Goal: Information Seeking & Learning: Learn about a topic

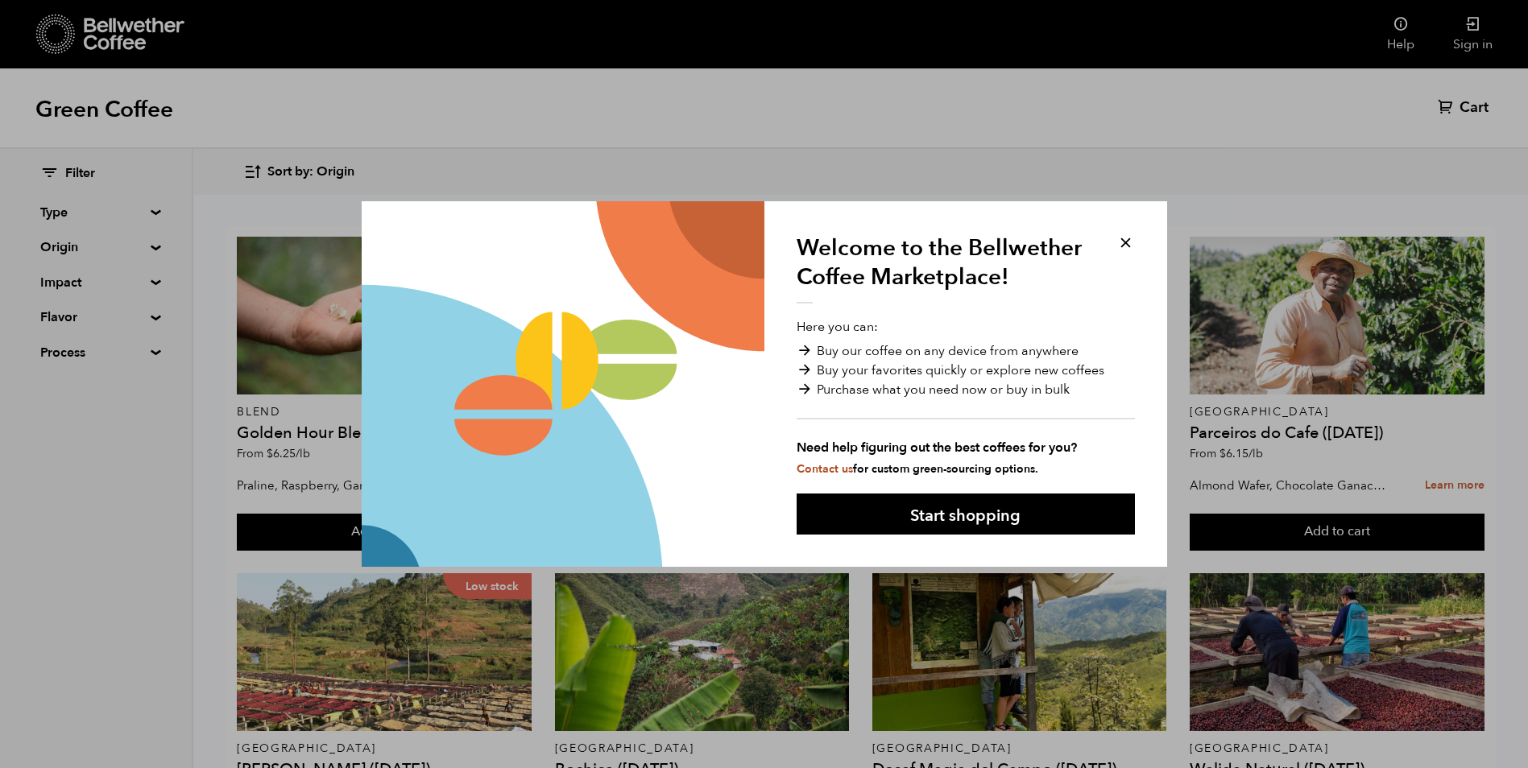
click at [1127, 247] on button at bounding box center [1125, 243] width 19 height 19
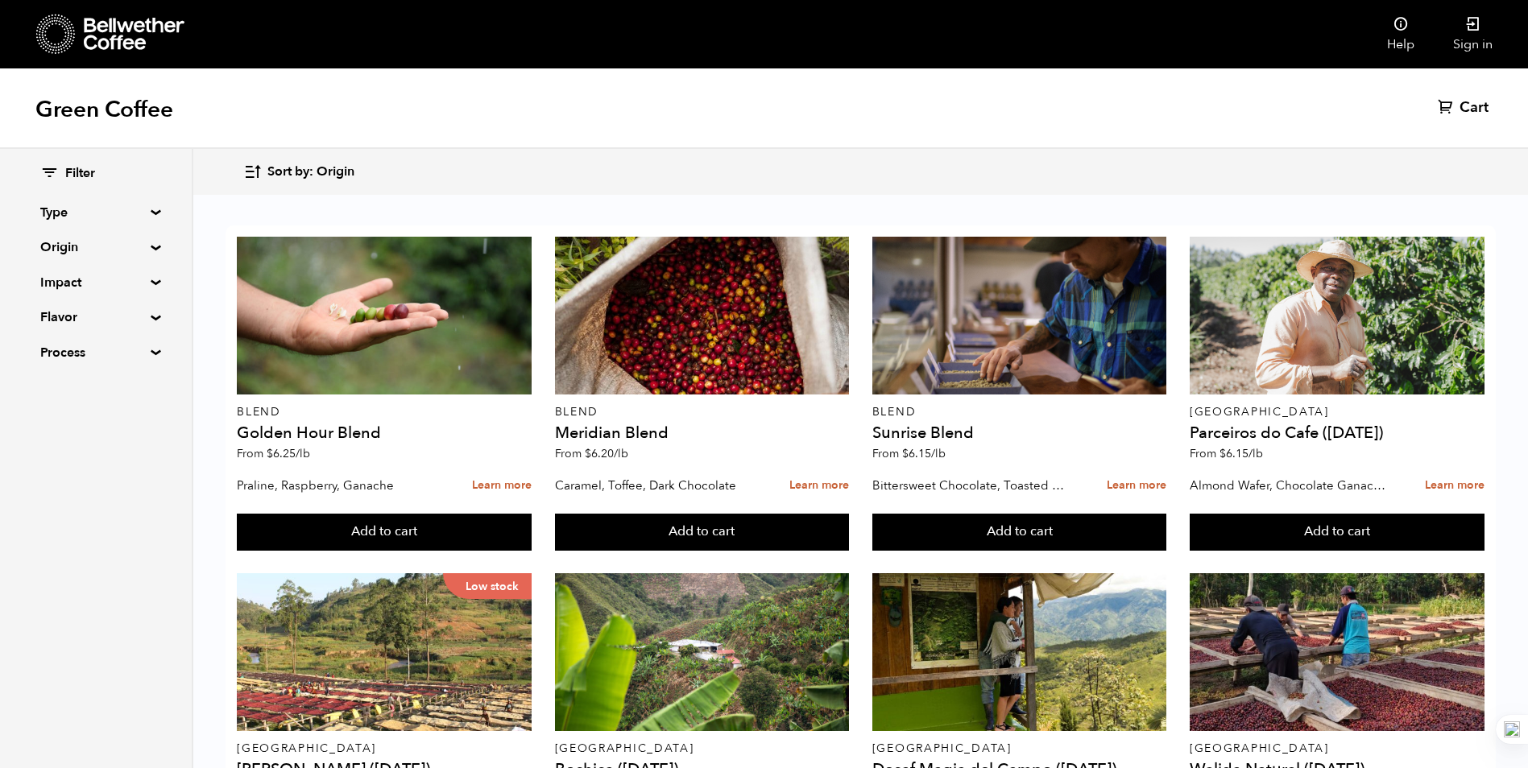
click at [147, 248] on summary "Origin" at bounding box center [95, 247] width 111 height 19
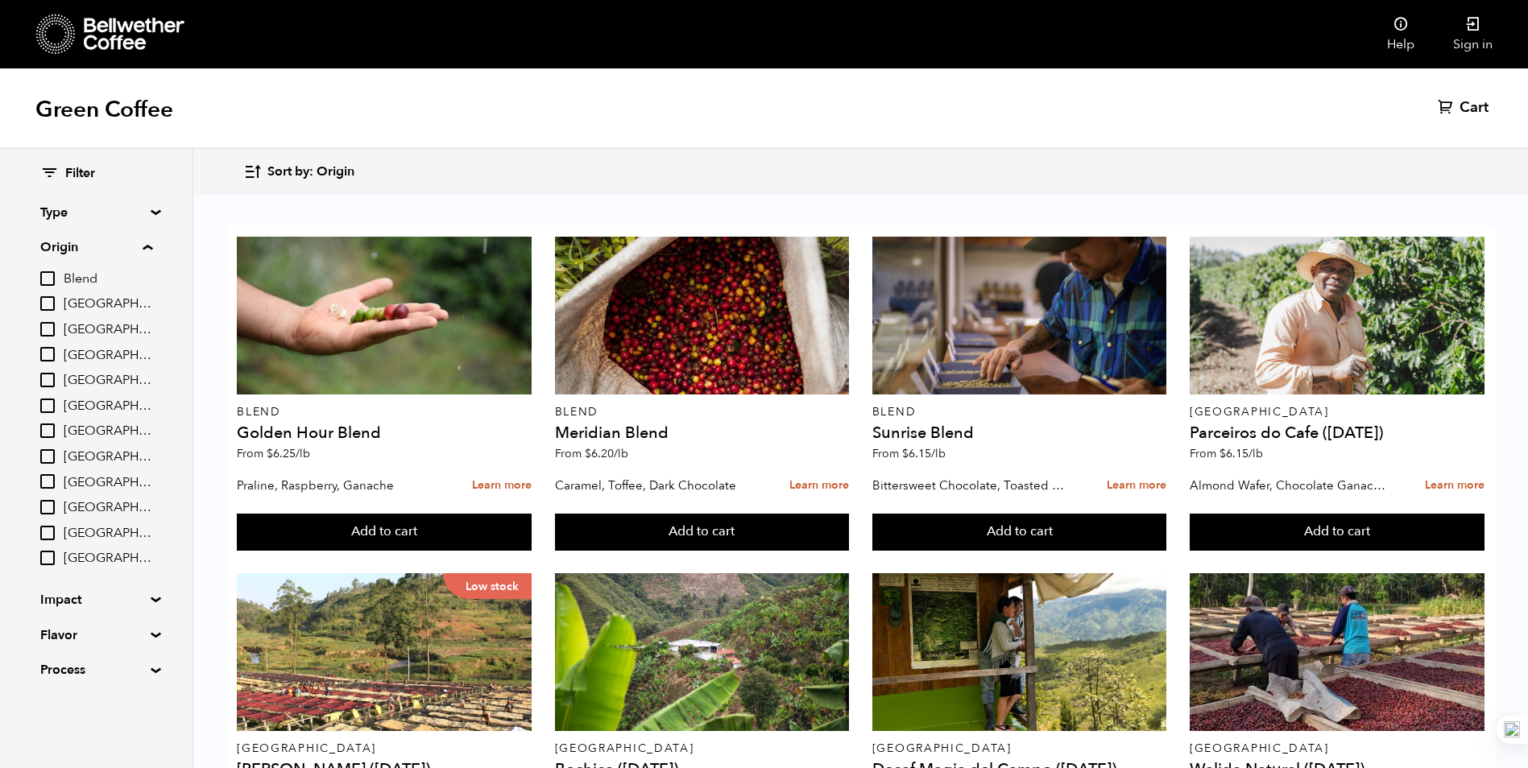
click at [150, 246] on summary "Origin" at bounding box center [96, 247] width 112 height 19
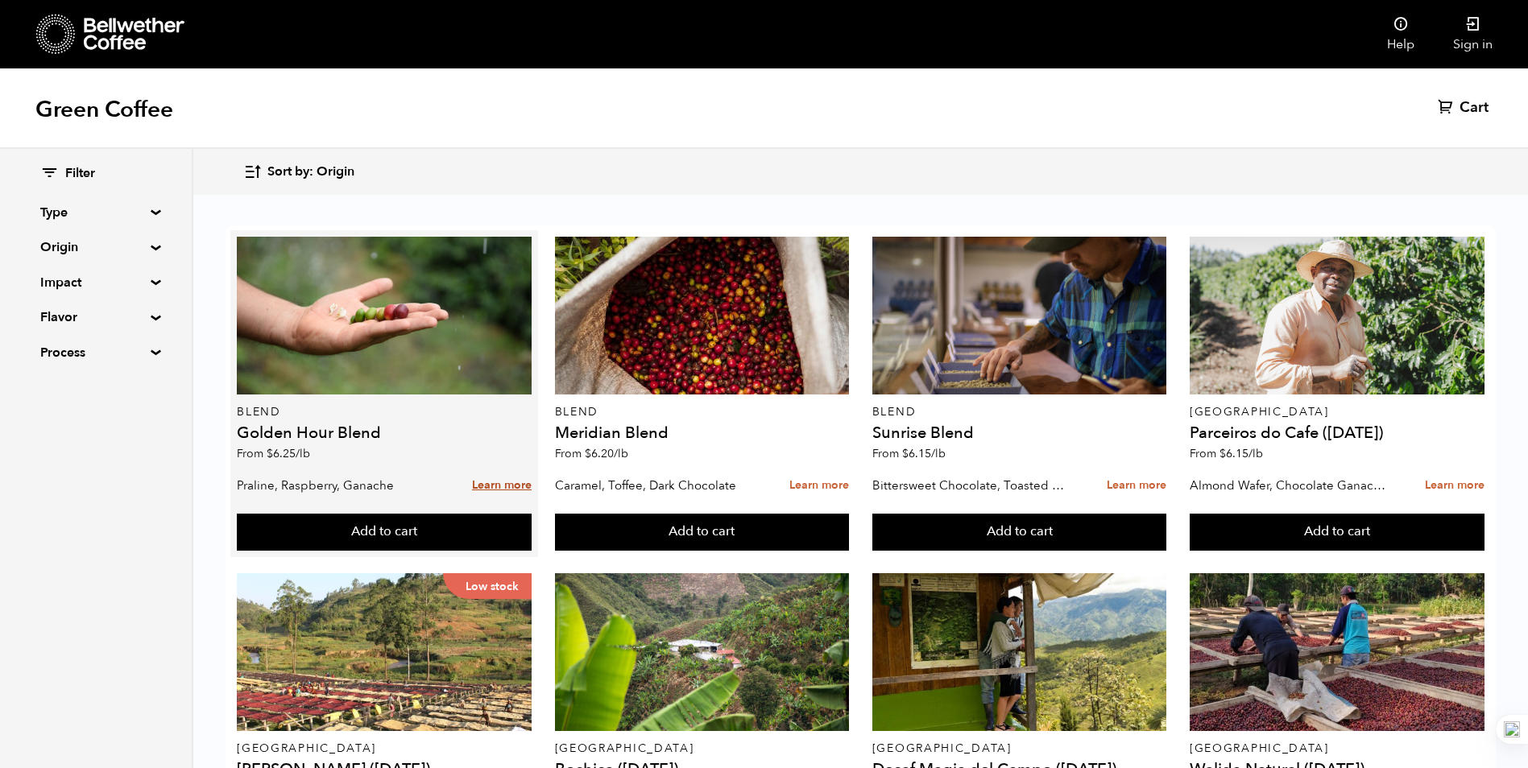
click at [494, 478] on link "Learn more" at bounding box center [502, 486] width 60 height 35
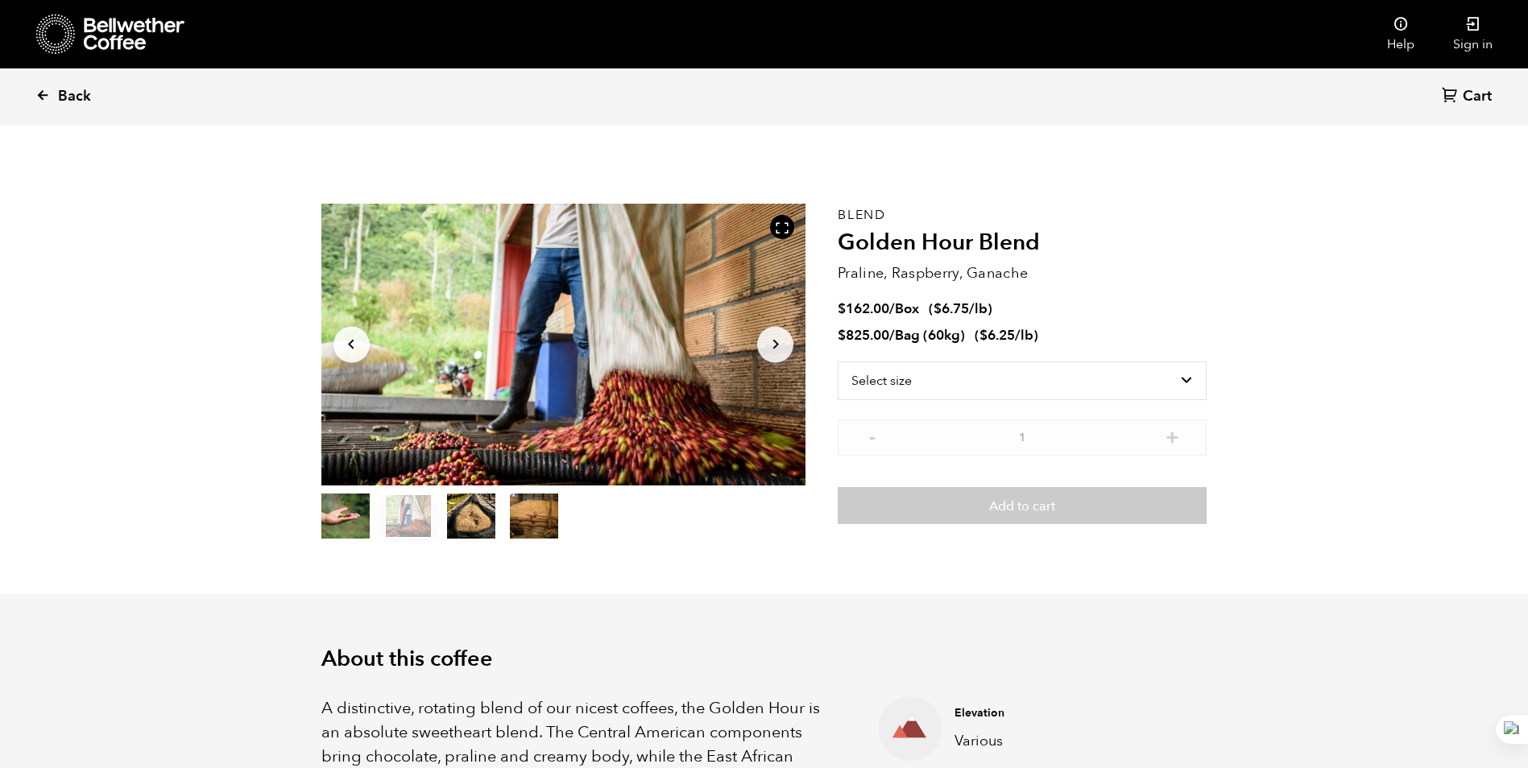
click at [51, 97] on link "Back" at bounding box center [85, 96] width 100 height 55
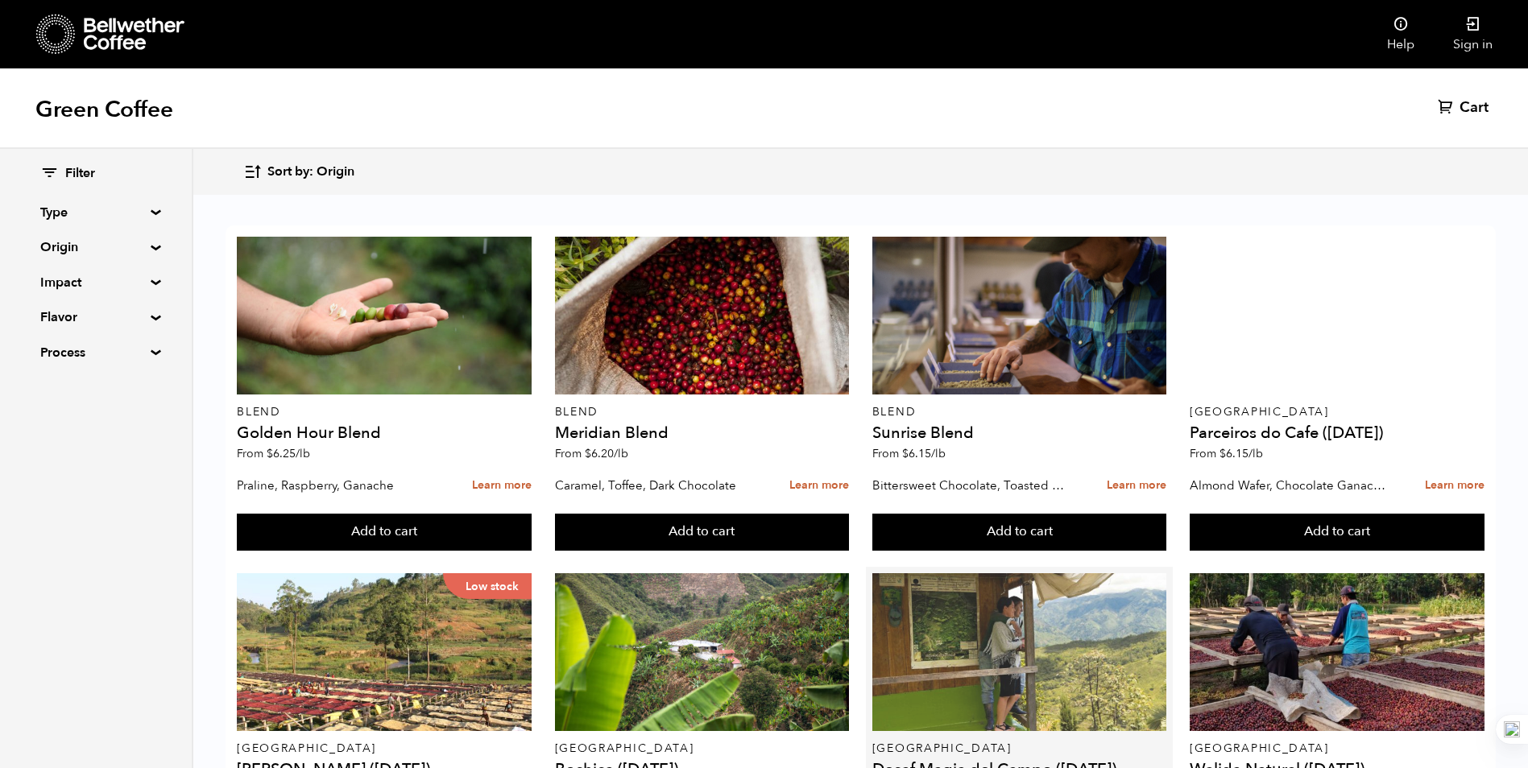
scroll to position [135, 0]
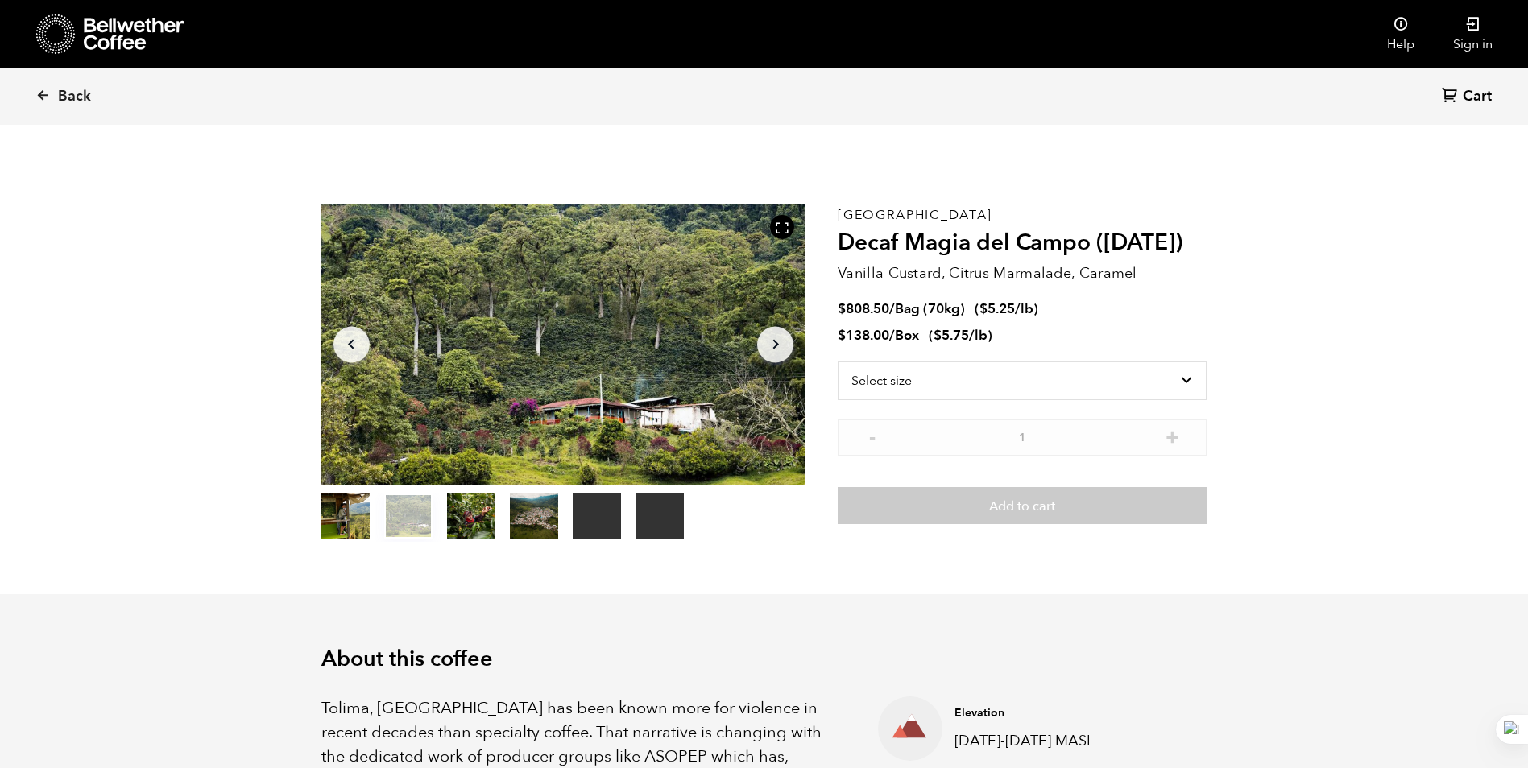
click at [773, 340] on icon "Arrow Right" at bounding box center [775, 344] width 19 height 19
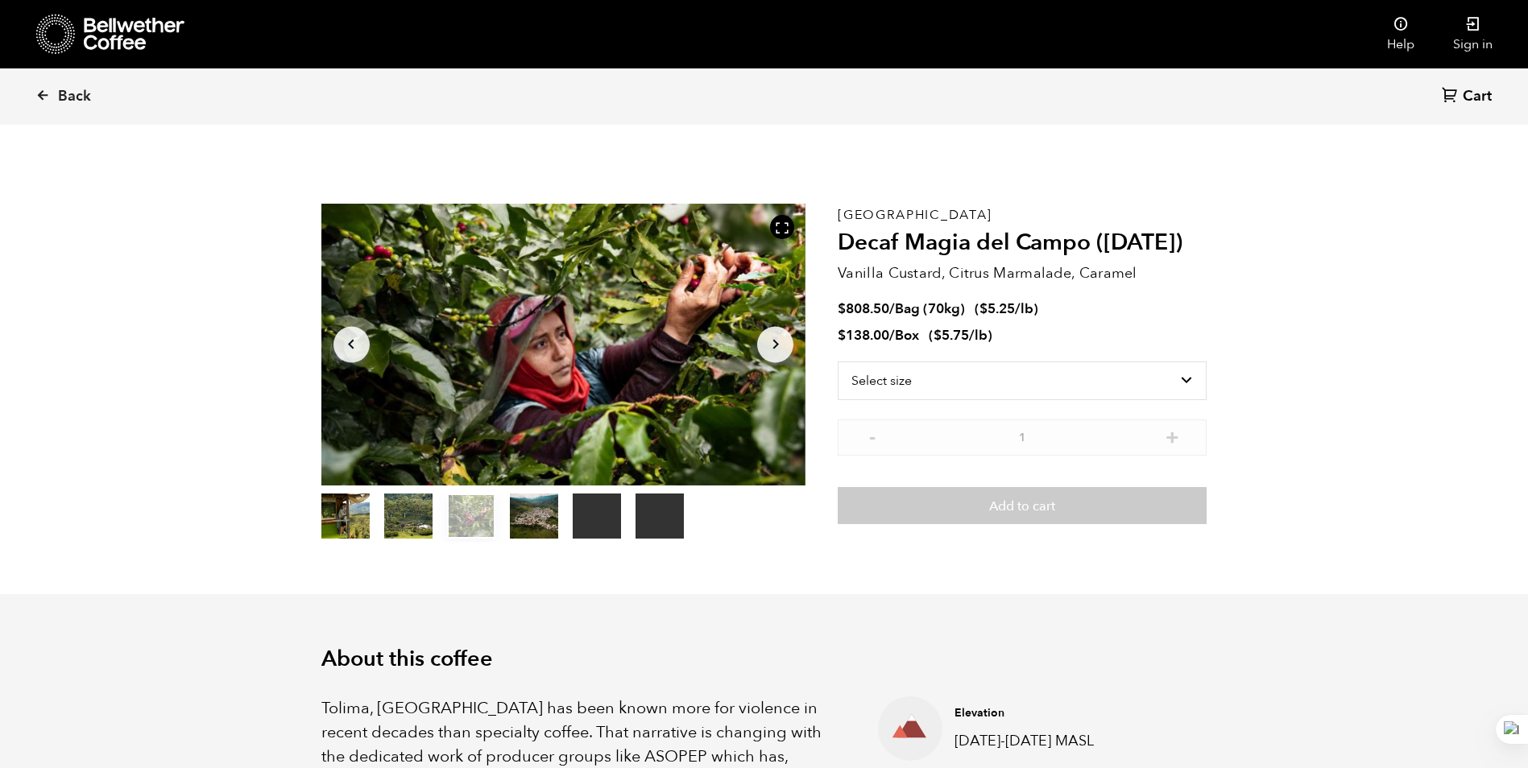
click at [773, 340] on icon "Arrow Right" at bounding box center [775, 344] width 19 height 19
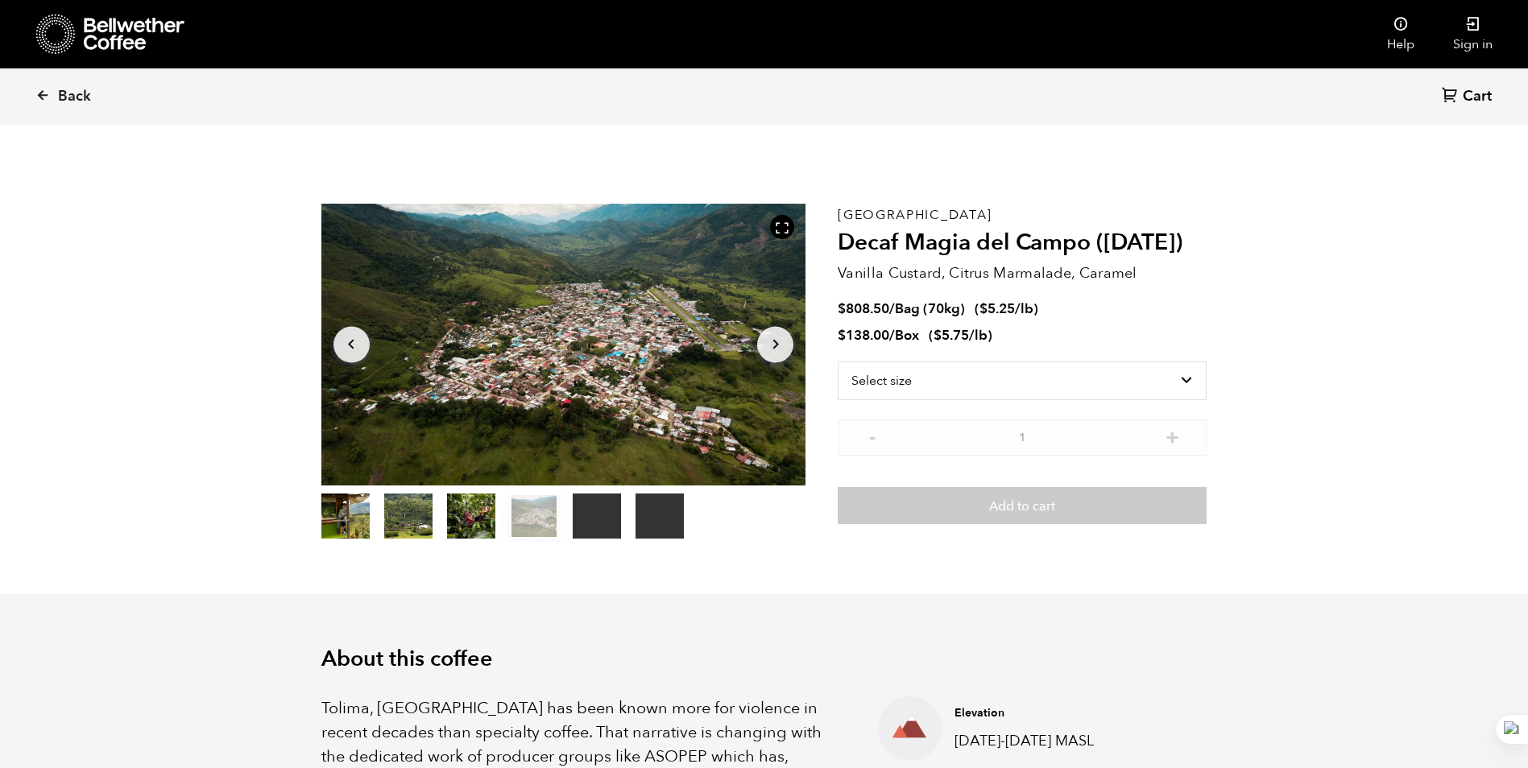
click at [773, 340] on icon "Arrow Right" at bounding box center [775, 344] width 19 height 19
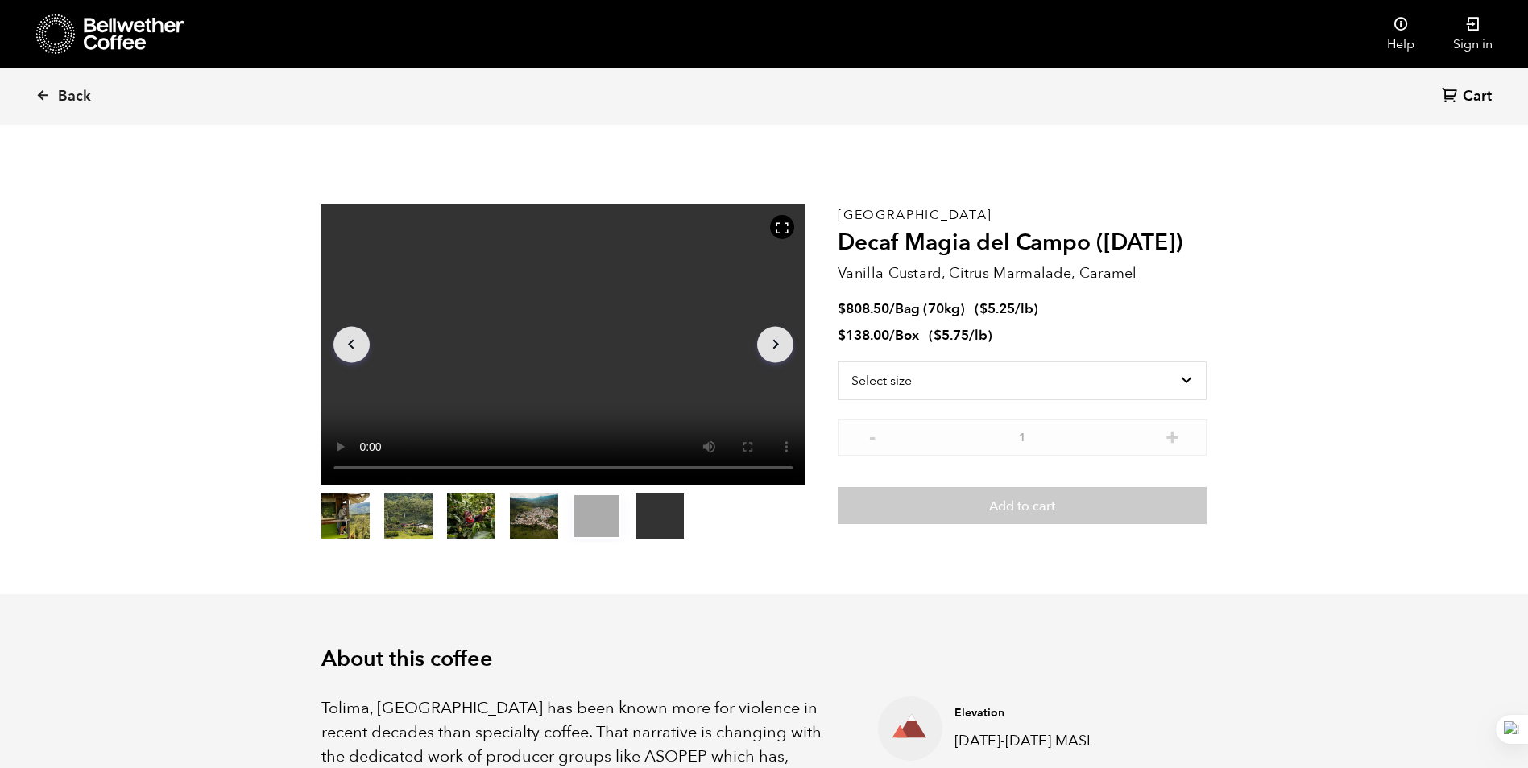
click at [773, 340] on icon "Arrow Right" at bounding box center [775, 344] width 19 height 19
